Goal: Find specific page/section: Find specific page/section

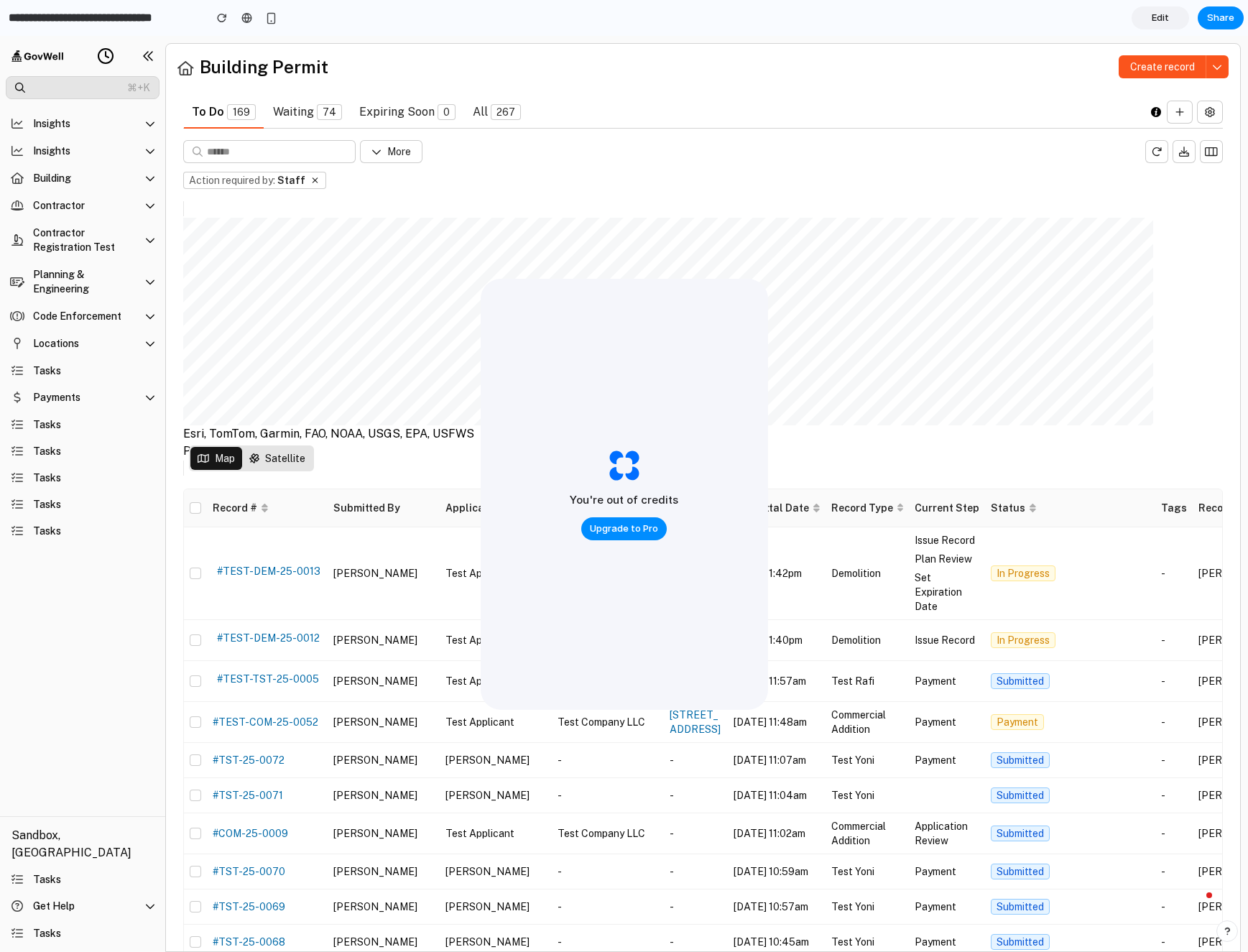
click at [110, 56] on icon at bounding box center [105, 56] width 18 height 18
